Goal: Transaction & Acquisition: Purchase product/service

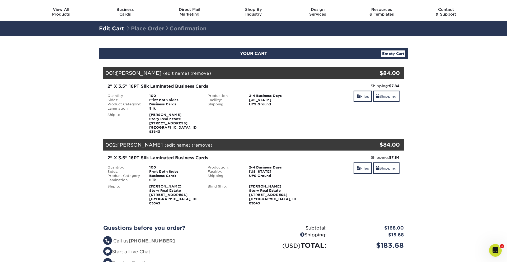
scroll to position [13, 0]
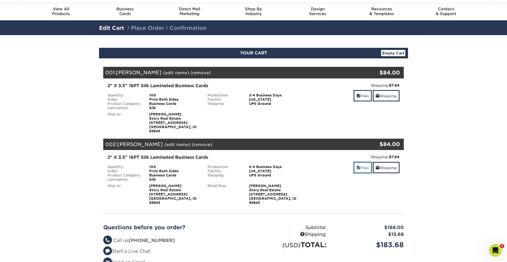
click at [365, 164] on link "Files" at bounding box center [363, 167] width 18 height 11
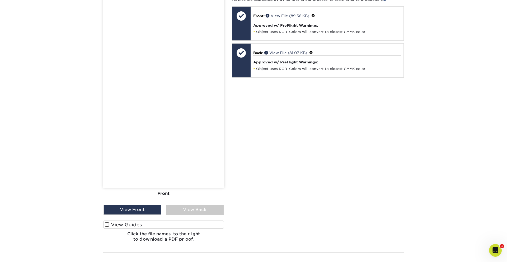
scroll to position [257, 0]
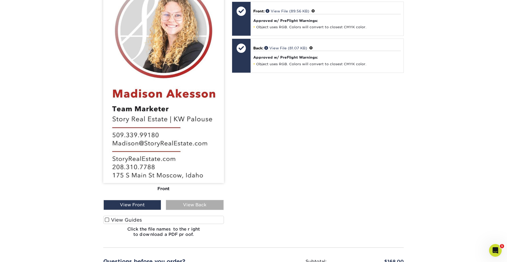
click at [175, 200] on div "View Back" at bounding box center [195, 205] width 58 height 10
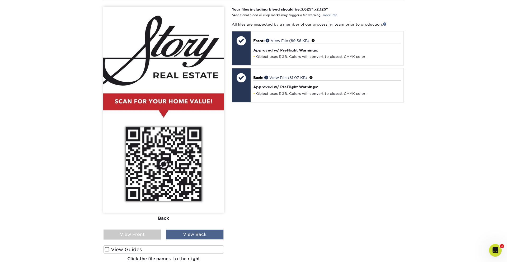
scroll to position [225, 0]
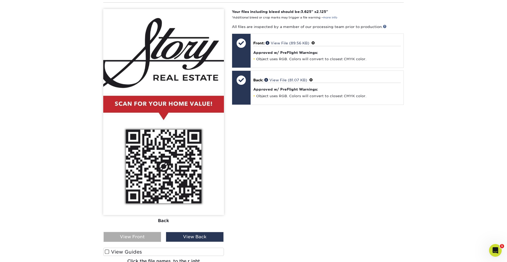
click at [141, 232] on div "View Front" at bounding box center [133, 237] width 58 height 10
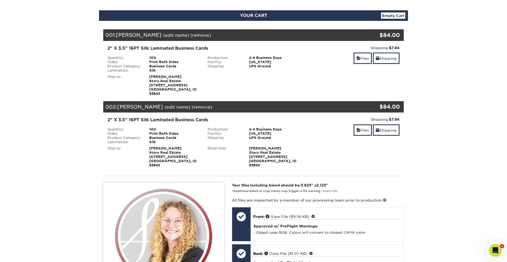
scroll to position [49, 0]
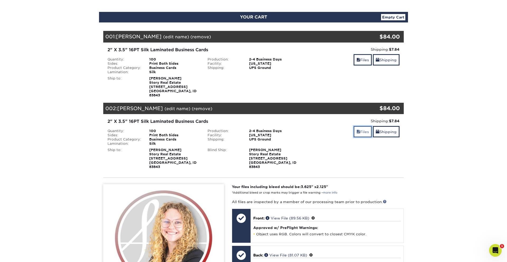
click at [364, 126] on link "Files" at bounding box center [363, 131] width 18 height 11
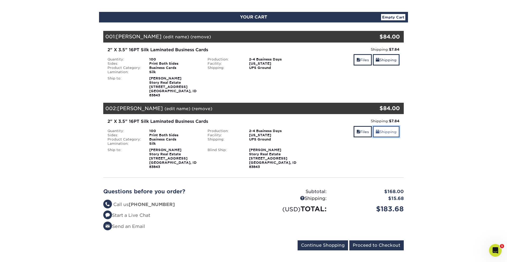
click at [387, 129] on link "Shipping" at bounding box center [386, 131] width 27 height 11
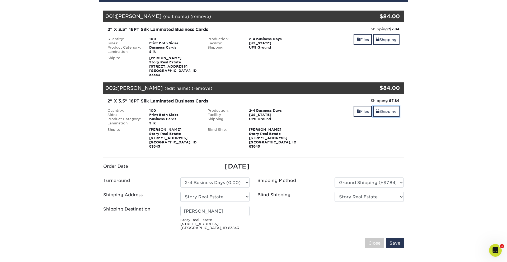
scroll to position [76, 0]
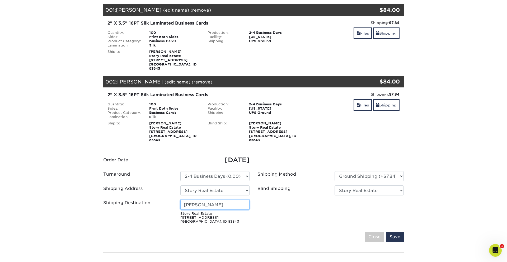
click at [220, 200] on input "Madison Akesson" at bounding box center [214, 205] width 69 height 10
drag, startPoint x: 224, startPoint y: 195, endPoint x: 130, endPoint y: 191, distance: 93.9
click at [131, 191] on ul "Order Date 09/23/2025 Turnaround Please Select Select One" at bounding box center [253, 190] width 309 height 70
click at [395, 232] on input "Save" at bounding box center [395, 237] width 18 height 10
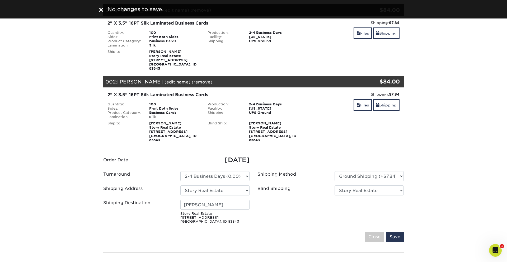
click at [216, 190] on ul "Order Date 09/23/2025 Turnaround Please Select Select One" at bounding box center [253, 190] width 309 height 70
drag, startPoint x: 221, startPoint y: 196, endPoint x: 174, endPoint y: 189, distance: 46.9
click at [174, 190] on ul "Order Date 09/23/2025 Turnaround Please Select Select One" at bounding box center [253, 190] width 309 height 70
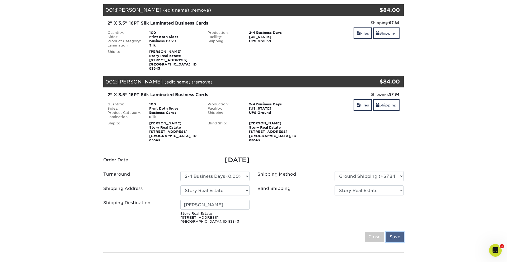
click at [392, 232] on input "Save" at bounding box center [395, 237] width 18 height 10
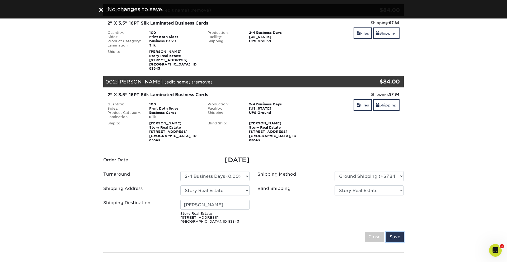
scroll to position [74, 0]
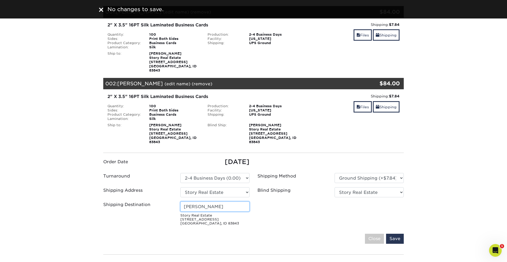
drag, startPoint x: 200, startPoint y: 199, endPoint x: 170, endPoint y: 198, distance: 29.9
click at [170, 202] on div "Shipping Destination Chris Story Real Estate 175 S Main St Moscow, ID 83843" at bounding box center [176, 215] width 154 height 26
type input "[PERSON_NAME]"
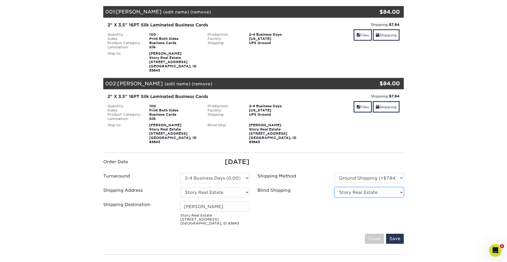
click at [355, 187] on select "No Blind Shipping Story Real Estate + Add New Address" at bounding box center [369, 192] width 69 height 10
select select "-1"
click at [335, 187] on select "No Blind Shipping Story Real Estate + Add New Address" at bounding box center [369, 192] width 69 height 10
click at [391, 234] on input "Save" at bounding box center [395, 239] width 18 height 10
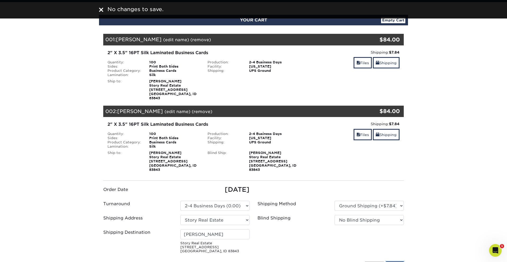
scroll to position [0, 0]
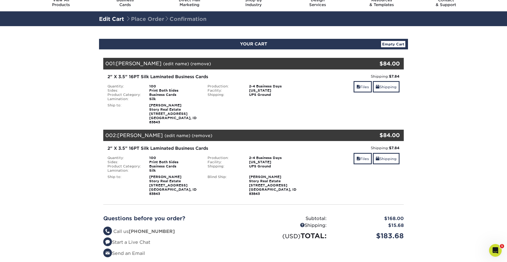
scroll to position [22, 0]
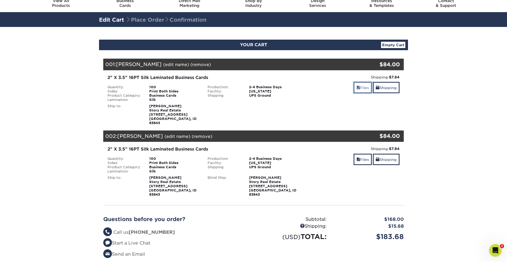
click at [362, 86] on link "Files" at bounding box center [363, 87] width 18 height 11
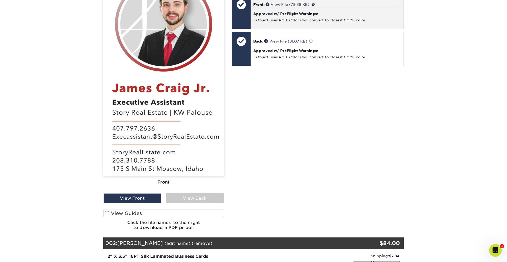
scroll to position [217, 0]
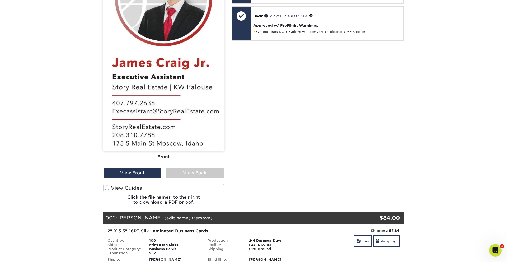
click at [162, 184] on label "View Guides" at bounding box center [163, 188] width 121 height 8
click at [0, 0] on input "View Guides" at bounding box center [0, 0] width 0 height 0
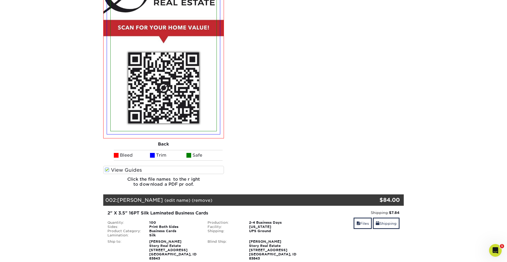
scroll to position [445, 0]
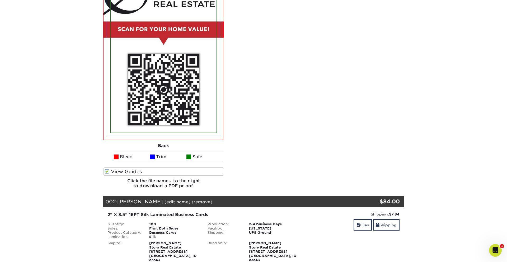
click at [137, 168] on label "View Guides" at bounding box center [163, 172] width 121 height 8
click at [0, 0] on input "View Guides" at bounding box center [0, 0] width 0 height 0
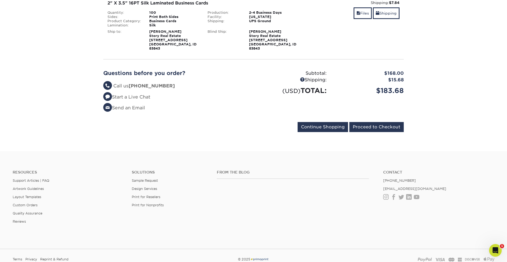
scroll to position [233, 0]
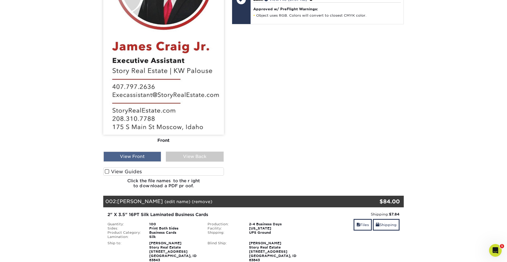
click at [129, 156] on div "View Front" at bounding box center [133, 157] width 58 height 10
click at [176, 155] on div "View Back" at bounding box center [195, 157] width 58 height 10
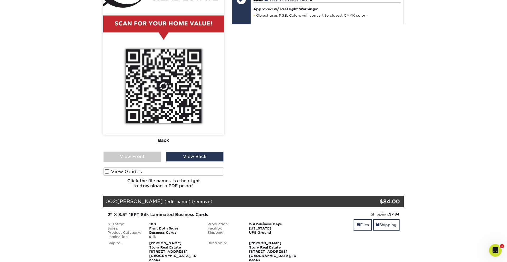
click at [160, 168] on label "View Guides" at bounding box center [163, 172] width 121 height 8
click at [0, 0] on input "View Guides" at bounding box center [0, 0] width 0 height 0
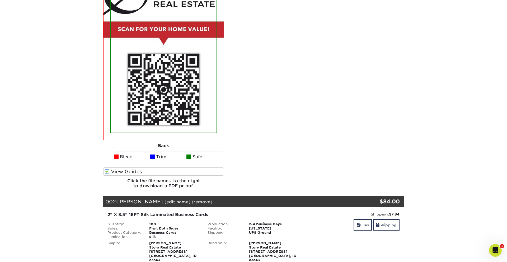
click at [160, 168] on label "View Guides" at bounding box center [163, 172] width 121 height 8
click at [0, 0] on input "View Guides" at bounding box center [0, 0] width 0 height 0
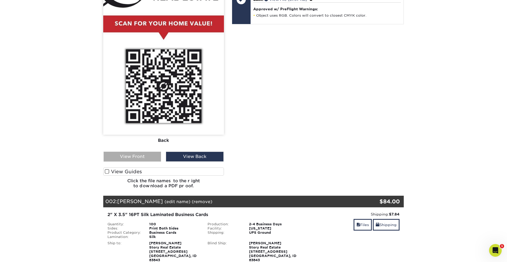
click at [132, 153] on div "View Front" at bounding box center [133, 157] width 58 height 10
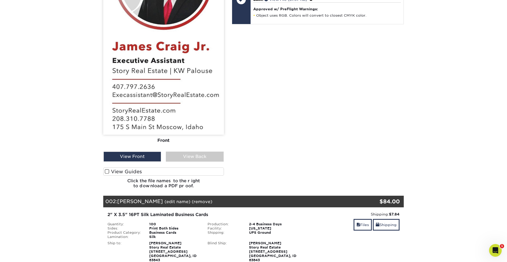
click at [131, 168] on label "View Guides" at bounding box center [163, 172] width 121 height 8
click at [0, 0] on input "View Guides" at bounding box center [0, 0] width 0 height 0
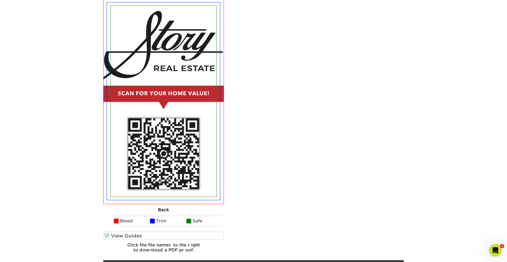
scroll to position [384, 0]
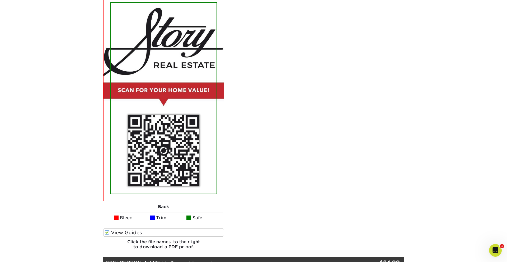
click at [131, 168] on img at bounding box center [164, 98] width 106 height 191
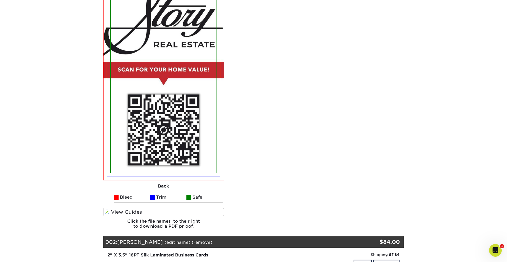
scroll to position [404, 0]
click at [154, 195] on span at bounding box center [152, 197] width 5 height 5
click at [149, 208] on label "View Guides" at bounding box center [163, 212] width 121 height 8
click at [0, 0] on input "View Guides" at bounding box center [0, 0] width 0 height 0
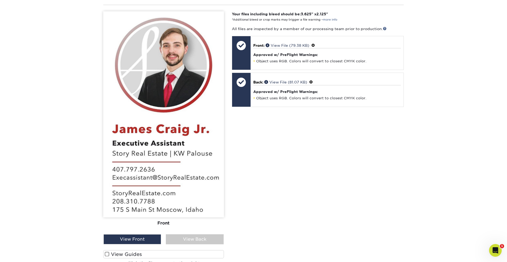
scroll to position [146, 0]
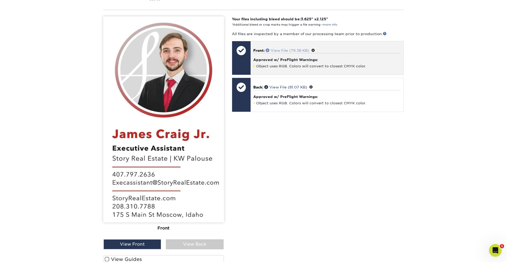
click at [279, 48] on link "View File (79.38 KB)" at bounding box center [288, 50] width 44 height 4
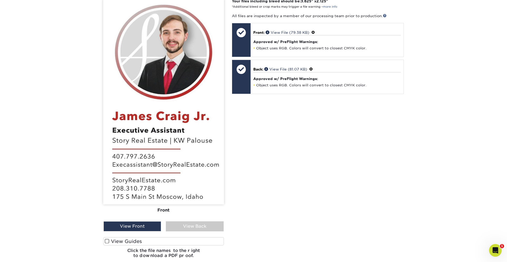
scroll to position [165, 0]
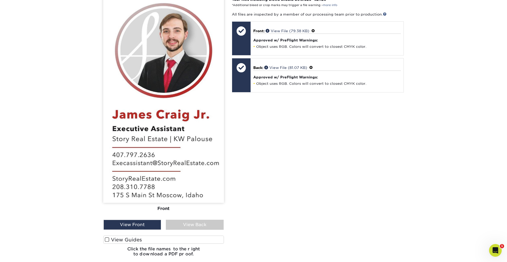
click at [125, 236] on label "View Guides" at bounding box center [163, 240] width 121 height 8
click at [0, 0] on input "View Guides" at bounding box center [0, 0] width 0 height 0
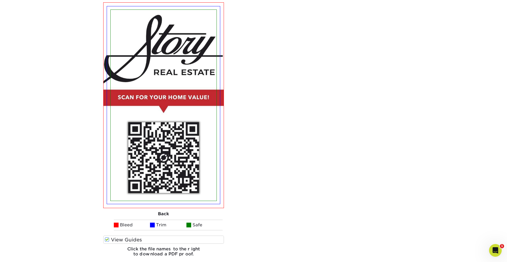
click at [125, 236] on label "View Guides" at bounding box center [163, 240] width 121 height 8
click at [0, 0] on input "View Guides" at bounding box center [0, 0] width 0 height 0
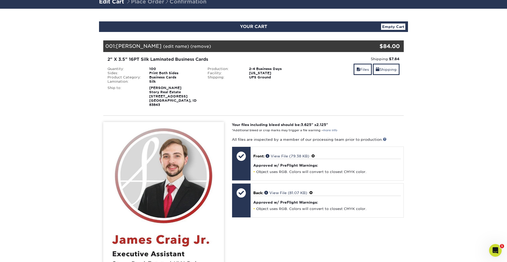
scroll to position [33, 0]
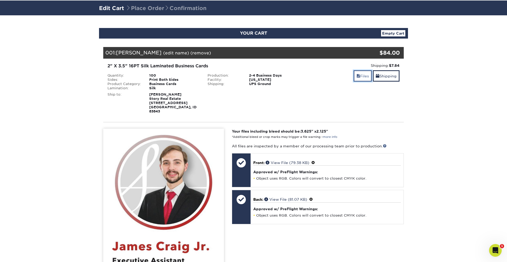
click at [368, 78] on link "Files" at bounding box center [363, 75] width 18 height 11
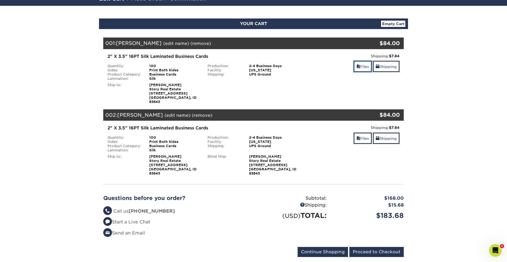
scroll to position [46, 0]
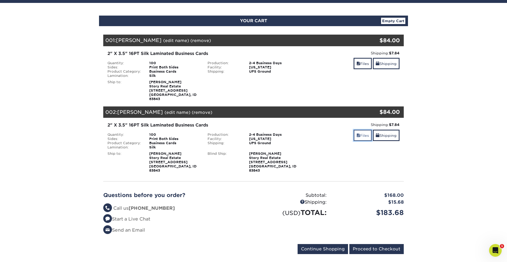
click at [357, 133] on link "Files" at bounding box center [363, 135] width 18 height 11
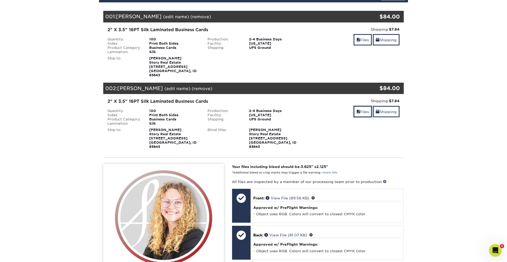
scroll to position [69, 0]
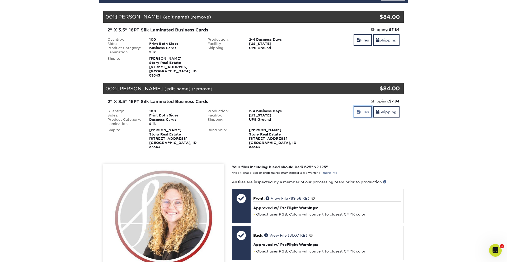
click at [359, 109] on link "Files" at bounding box center [363, 111] width 18 height 11
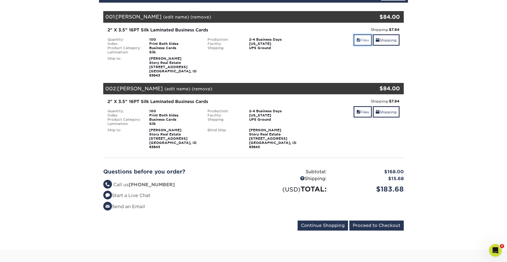
click at [362, 40] on link "Files" at bounding box center [363, 39] width 18 height 11
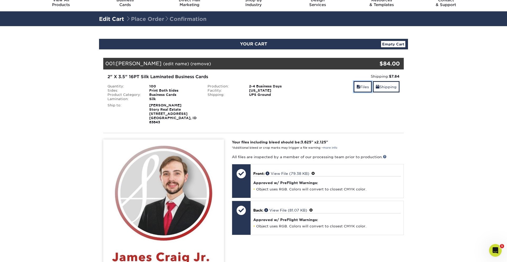
scroll to position [0, 0]
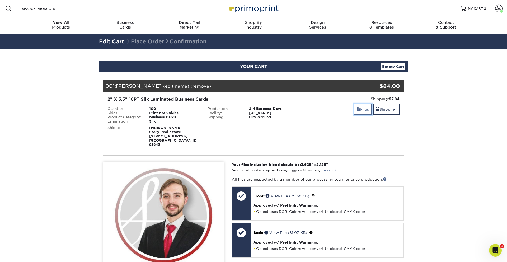
click at [363, 109] on link "Files" at bounding box center [363, 109] width 18 height 11
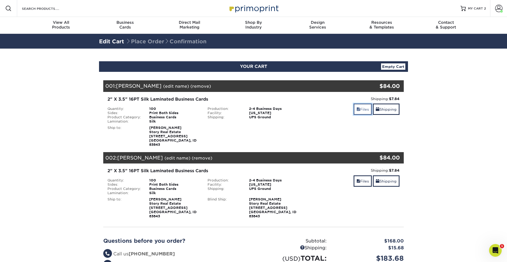
click at [364, 107] on link "Files" at bounding box center [363, 109] width 18 height 11
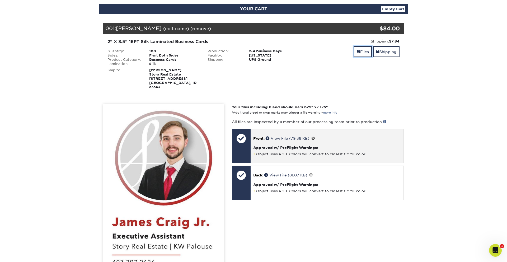
scroll to position [67, 0]
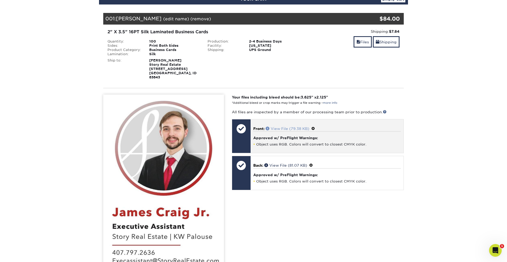
click at [286, 127] on link "View File (79.38 KB)" at bounding box center [288, 129] width 44 height 4
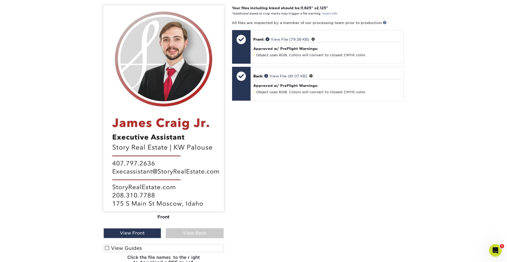
scroll to position [118, 0]
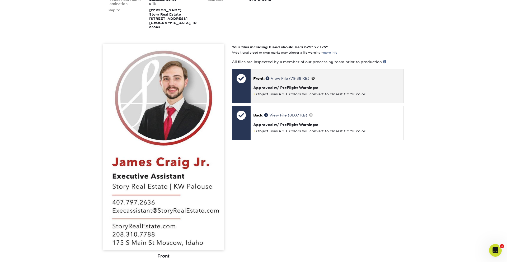
click at [314, 76] on span at bounding box center [314, 78] width 4 height 4
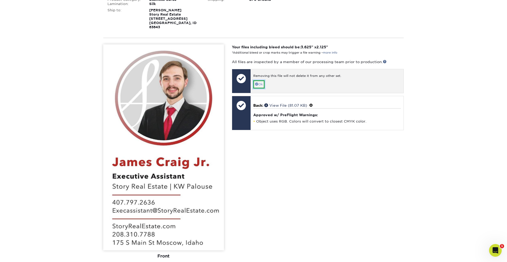
click at [259, 80] on link "Ok" at bounding box center [258, 84] width 11 height 8
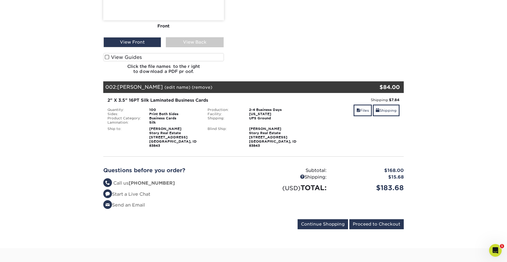
scroll to position [348, 0]
click at [364, 105] on link "Files" at bounding box center [363, 109] width 18 height 11
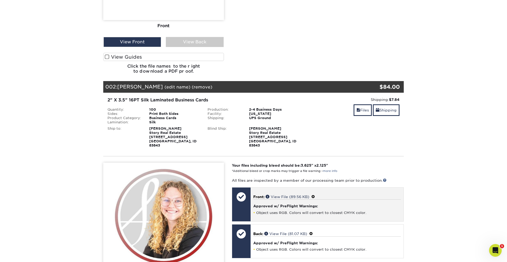
click at [315, 195] on span at bounding box center [314, 197] width 4 height 4
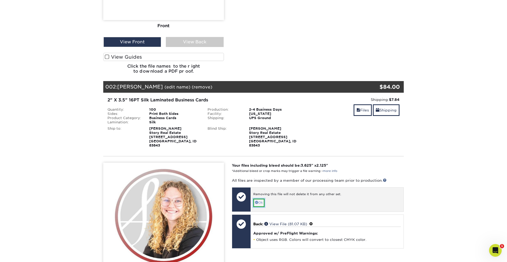
click at [258, 201] on span at bounding box center [256, 202] width 3 height 3
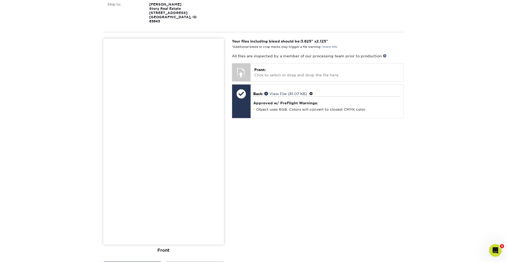
scroll to position [59, 0]
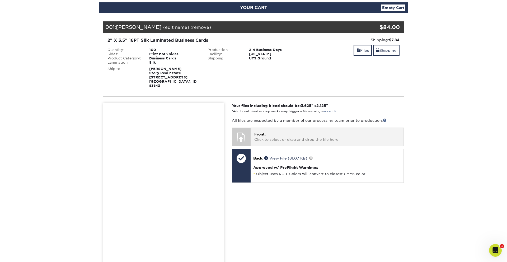
click at [272, 132] on p "Front: Click to select or drag and drop the file here." at bounding box center [327, 137] width 146 height 11
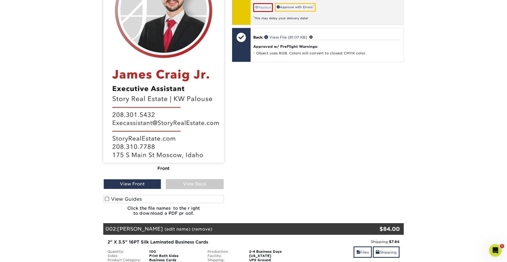
scroll to position [210, 0]
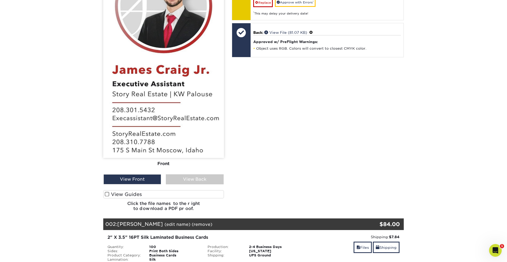
click at [116, 191] on label "View Guides" at bounding box center [163, 194] width 121 height 8
click at [0, 0] on input "View Guides" at bounding box center [0, 0] width 0 height 0
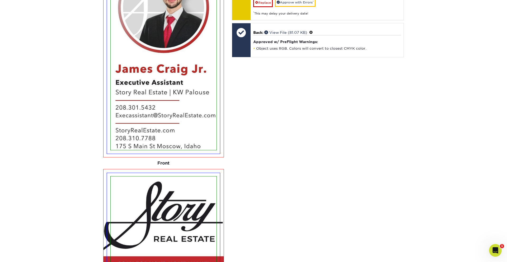
scroll to position [422, 0]
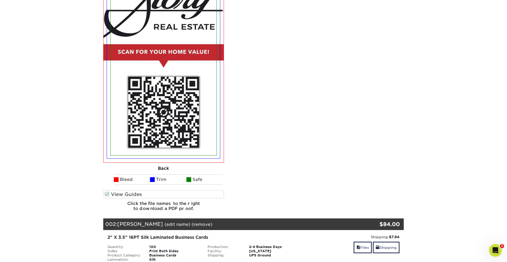
click at [123, 194] on label "View Guides" at bounding box center [163, 194] width 121 height 8
click at [0, 0] on input "View Guides" at bounding box center [0, 0] width 0 height 0
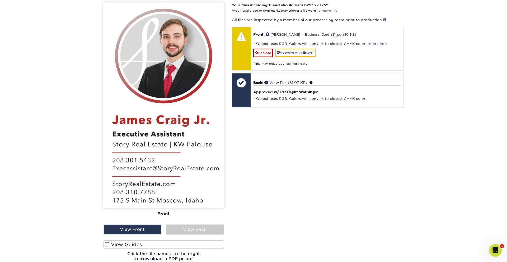
scroll to position [140, 0]
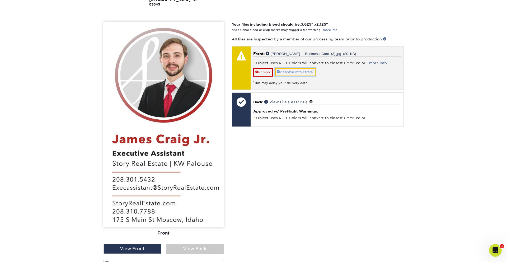
click at [286, 68] on link "Approve with Errors *" at bounding box center [295, 72] width 41 height 8
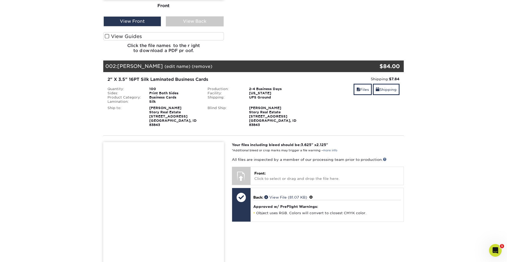
scroll to position [370, 0]
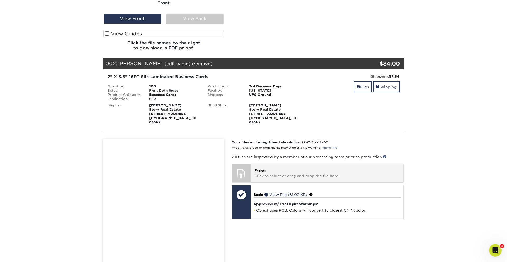
click at [268, 168] on p "Front: Click to select or drag and drop the file here." at bounding box center [327, 173] width 146 height 11
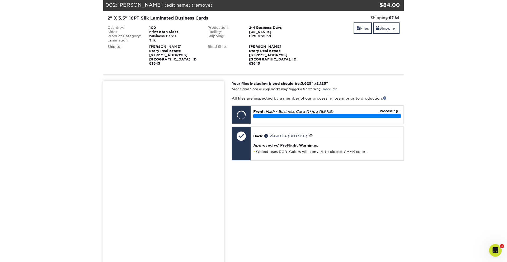
scroll to position [432, 0]
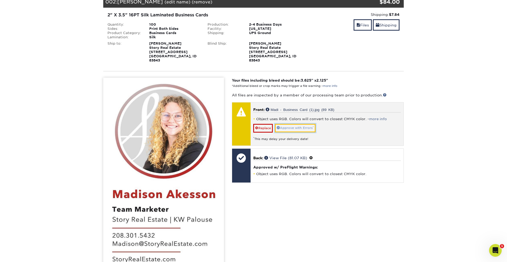
click at [288, 124] on link "Approve with Errors *" at bounding box center [295, 128] width 41 height 8
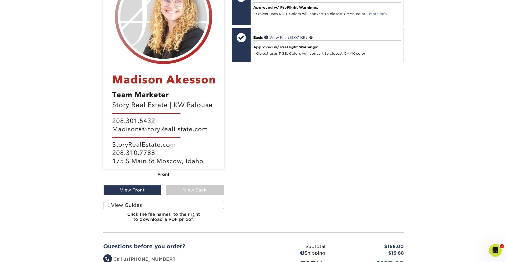
scroll to position [551, 0]
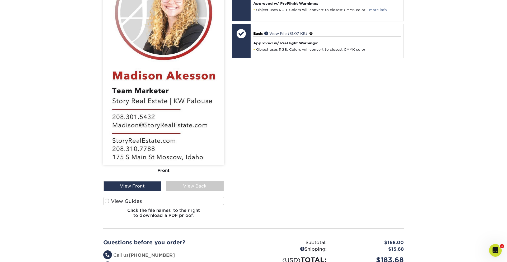
click at [107, 199] on span at bounding box center [107, 201] width 4 height 5
click at [0, 0] on input "View Guides" at bounding box center [0, 0] width 0 height 0
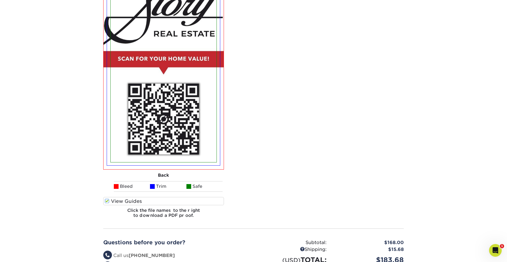
click at [133, 132] on img at bounding box center [164, 66] width 106 height 191
drag, startPoint x: 133, startPoint y: 132, endPoint x: 165, endPoint y: 116, distance: 35.2
click at [135, 132] on img at bounding box center [164, 66] width 106 height 191
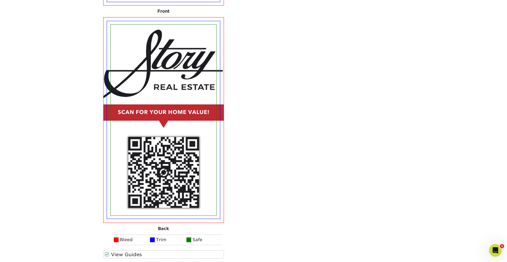
scroll to position [665, 0]
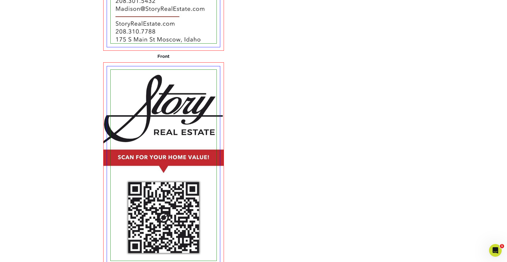
click at [164, 51] on div "Front" at bounding box center [163, 57] width 121 height 12
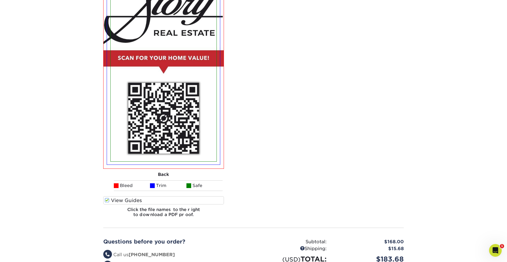
scroll to position [766, 0]
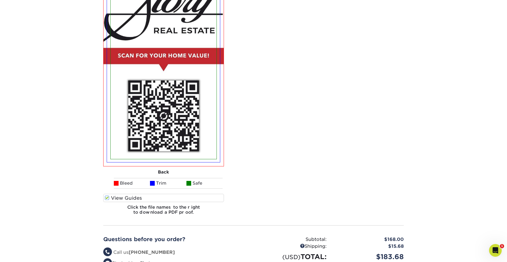
click at [108, 196] on span at bounding box center [107, 198] width 4 height 5
click at [0, 0] on input "View Guides" at bounding box center [0, 0] width 0 height 0
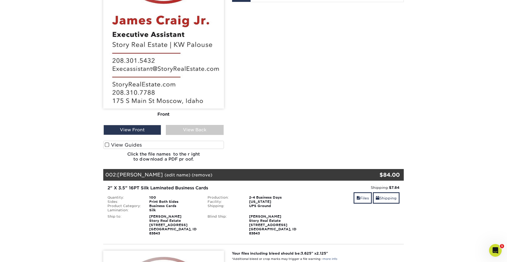
scroll to position [258, 0]
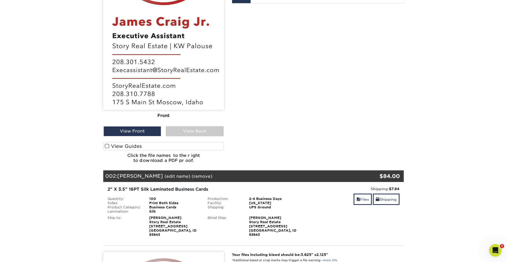
click at [113, 142] on label "View Guides" at bounding box center [163, 146] width 121 height 8
click at [0, 0] on input "View Guides" at bounding box center [0, 0] width 0 height 0
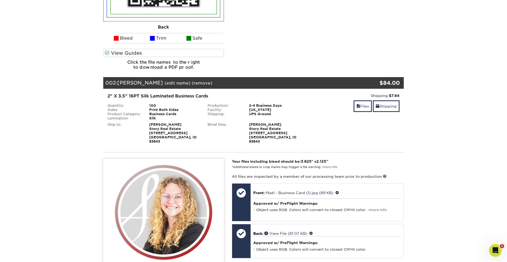
scroll to position [545, 0]
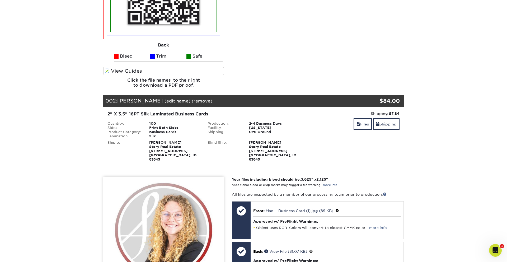
click at [108, 68] on span at bounding box center [107, 70] width 4 height 5
click at [0, 0] on input "View Guides" at bounding box center [0, 0] width 0 height 0
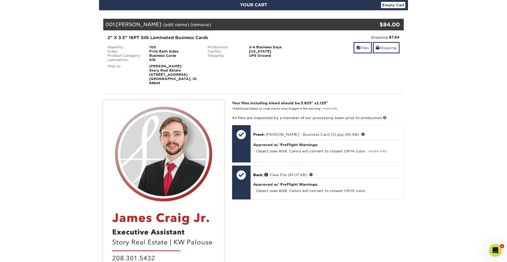
scroll to position [63, 0]
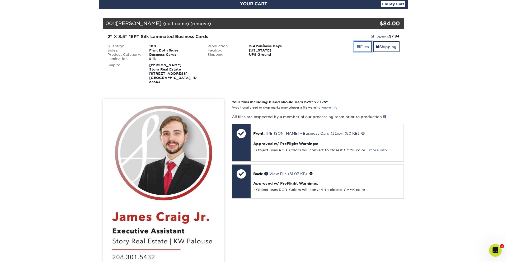
click at [359, 45] on link "Files" at bounding box center [363, 46] width 18 height 11
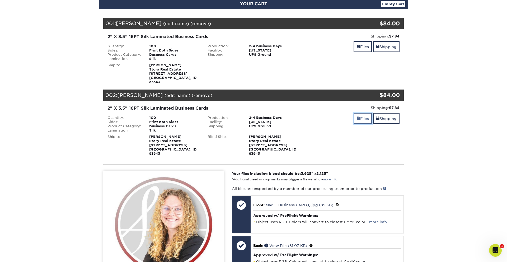
click at [361, 119] on link "Files" at bounding box center [363, 118] width 18 height 11
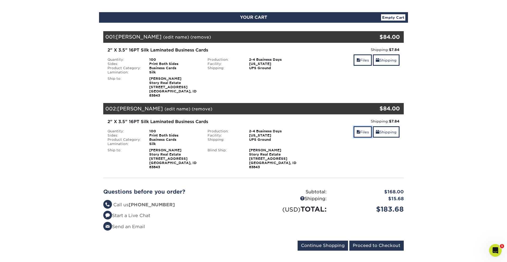
scroll to position [55, 0]
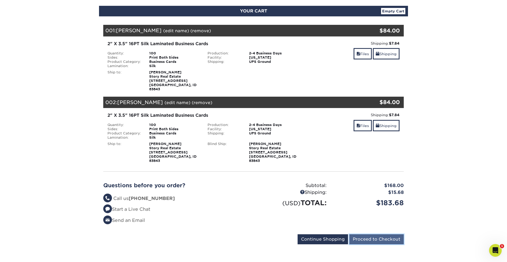
click at [367, 234] on input "Proceed to Checkout" at bounding box center [377, 239] width 54 height 10
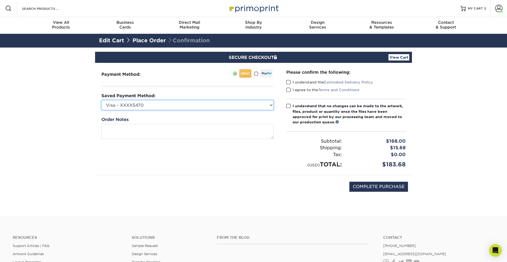
click at [182, 102] on select "Visa - XXXX5470 Visa - XXXX4023 New Credit Card" at bounding box center [187, 105] width 172 height 10
select select "74634"
click at [101, 100] on select "Visa - XXXX5470 Visa - XXXX4023 New Credit Card" at bounding box center [187, 105] width 172 height 10
click at [288, 82] on span at bounding box center [288, 82] width 4 height 5
click at [0, 0] on input "I understand the Estimated Delivery Policy" at bounding box center [0, 0] width 0 height 0
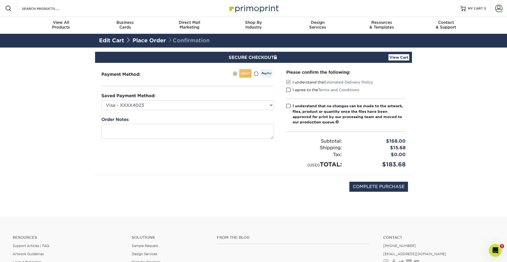
click at [288, 90] on span at bounding box center [288, 89] width 4 height 5
click at [0, 0] on input "I agree to the Terms and Conditions" at bounding box center [0, 0] width 0 height 0
click at [123, 128] on textarea at bounding box center [187, 131] width 172 height 15
click at [121, 168] on div "Payment Method:" at bounding box center [187, 119] width 185 height 112
click at [401, 58] on link "View Cart" at bounding box center [399, 57] width 21 height 6
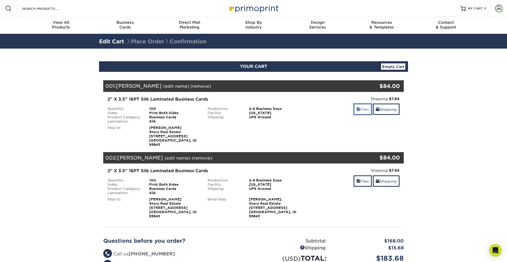
click at [364, 110] on link "Files" at bounding box center [363, 109] width 18 height 11
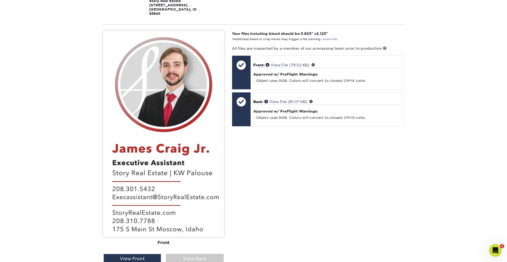
scroll to position [67, 0]
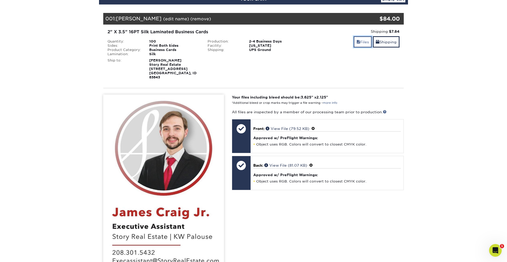
click at [360, 44] on link "Files" at bounding box center [363, 41] width 18 height 11
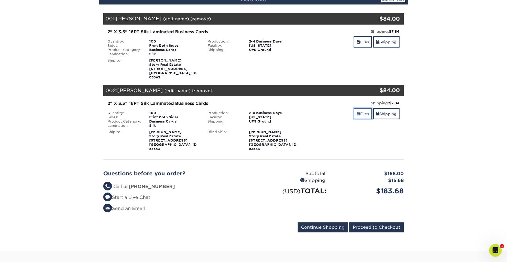
click at [357, 112] on span at bounding box center [359, 114] width 4 height 4
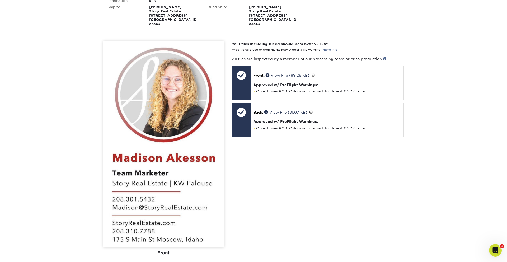
scroll to position [152, 0]
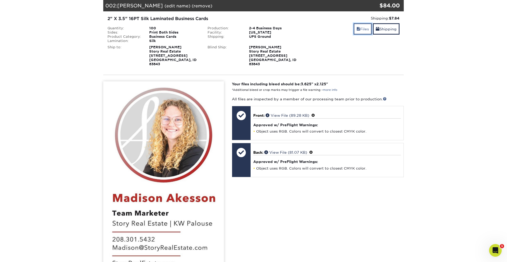
click at [362, 26] on link "Files" at bounding box center [363, 28] width 18 height 11
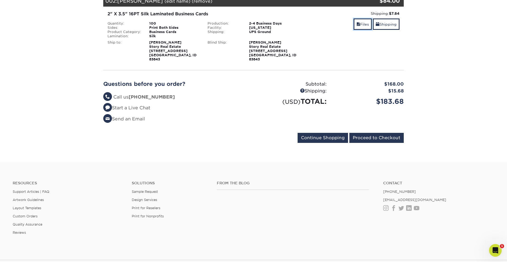
scroll to position [158, 0]
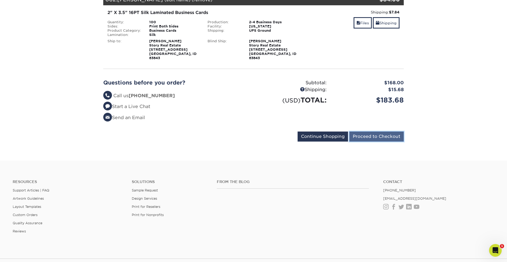
click at [362, 132] on input "Proceed to Checkout" at bounding box center [377, 137] width 54 height 10
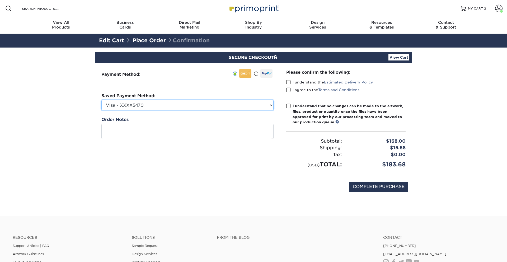
click at [238, 106] on select "Visa - XXXX5470 Visa - XXXX4023 New Credit Card" at bounding box center [187, 105] width 172 height 10
select select "74634"
click at [101, 100] on select "Visa - XXXX5470 Visa - XXXX4023 New Credit Card" at bounding box center [187, 105] width 172 height 10
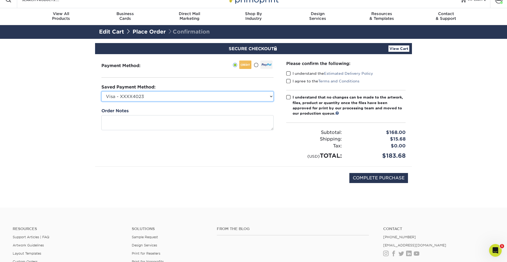
scroll to position [3, 0]
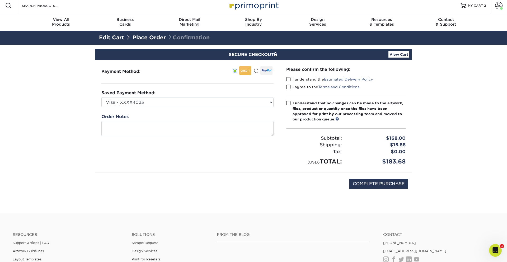
click at [288, 79] on span at bounding box center [288, 79] width 4 height 5
click at [0, 0] on input "I understand the Estimated Delivery Policy" at bounding box center [0, 0] width 0 height 0
click at [289, 87] on span at bounding box center [288, 87] width 4 height 5
click at [0, 0] on input "I agree to the Terms and Conditions" at bounding box center [0, 0] width 0 height 0
click at [288, 103] on span at bounding box center [288, 103] width 4 height 5
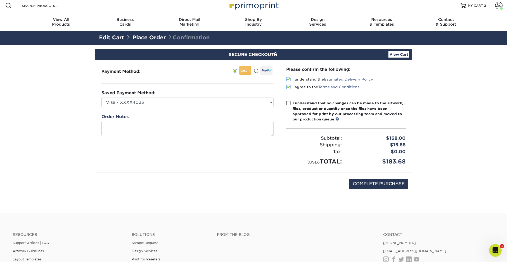
click at [0, 0] on input "I understand that no changes can be made to the artwork, files, product or quan…" at bounding box center [0, 0] width 0 height 0
click at [354, 185] on input "COMPLETE PURCHASE" at bounding box center [379, 184] width 59 height 10
type input "PROCESSING, PLEASE WAIT..."
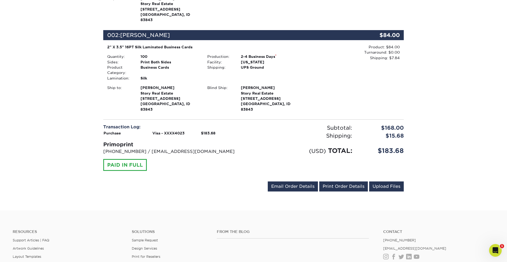
scroll to position [207, 0]
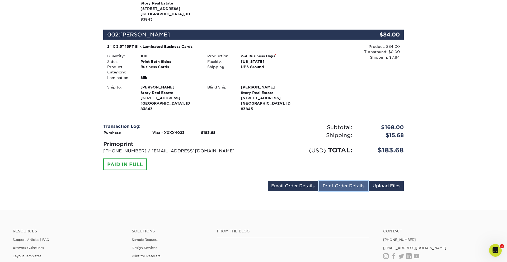
click at [346, 181] on link "Print Order Details" at bounding box center [343, 186] width 49 height 10
click at [280, 181] on link "Email Order Details" at bounding box center [293, 186] width 50 height 10
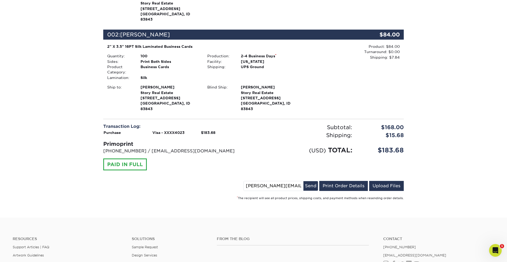
click at [299, 181] on input "[PERSON_NAME][EMAIL_ADDRESS][DOMAIN_NAME]" at bounding box center [274, 186] width 60 height 10
click at [285, 181] on input "[PERSON_NAME][EMAIL_ADDRESS][DOMAIN_NAME]" at bounding box center [274, 186] width 60 height 10
drag, startPoint x: 248, startPoint y: 174, endPoint x: 306, endPoint y: 183, distance: 58.6
click at [306, 183] on div "Order #: 25923-114292-85247 [DATE] 11:42am Go to My Account Continue Shopping T…" at bounding box center [253, 34] width 301 height 331
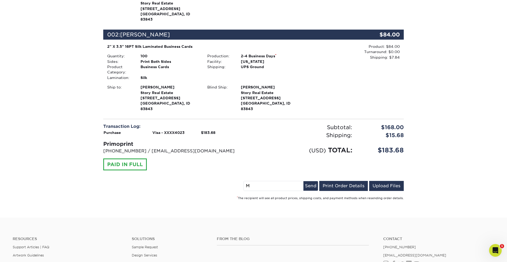
scroll to position [0, 0]
type input "M"
type input "[EMAIL_ADDRESS][DOMAIN_NAME]"
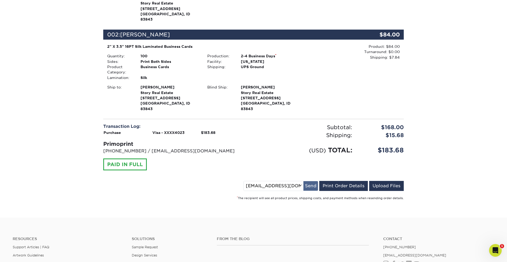
click at [312, 181] on button "Send" at bounding box center [311, 186] width 15 height 10
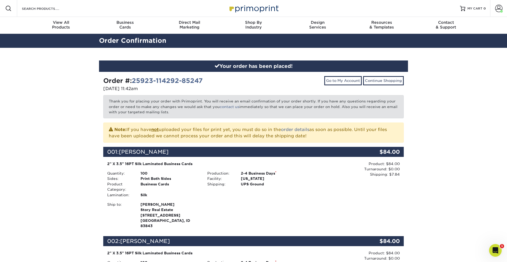
click at [429, 104] on div "Your order has been placed! Order #: 25923-114292-85247 [DATE] 11:42am Go to My…" at bounding box center [253, 232] width 507 height 369
